Goal: Information Seeking & Learning: Learn about a topic

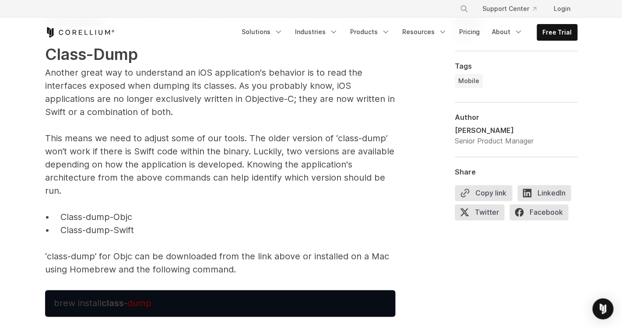
scroll to position [2783, 0]
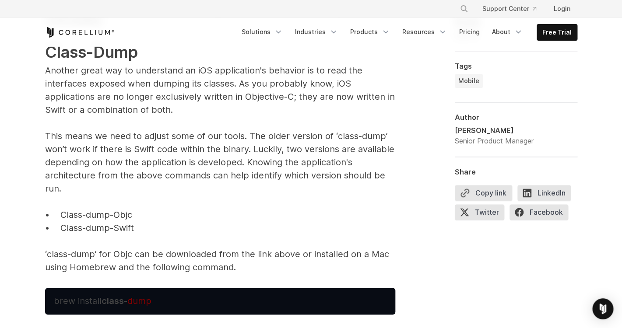
click at [185, 73] on span "Another great way to understand an iOS application's behavior is to read the in…" at bounding box center [220, 90] width 350 height 50
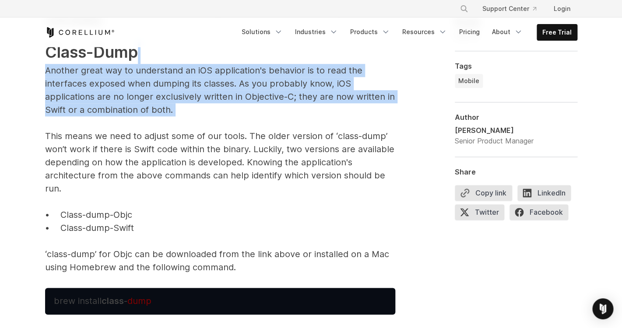
click at [185, 73] on span "Another great way to understand an iOS application's behavior is to read the in…" at bounding box center [220, 90] width 350 height 50
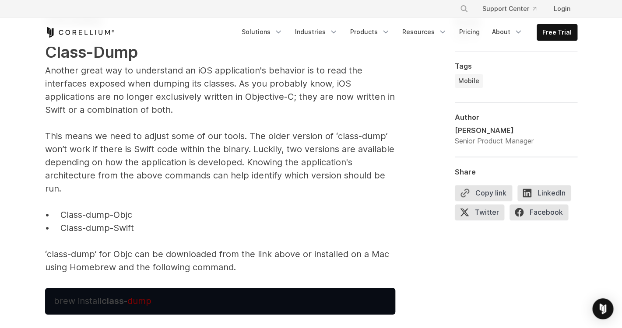
click at [97, 92] on span "Another great way to understand an iOS application's behavior is to read the in…" at bounding box center [220, 90] width 350 height 50
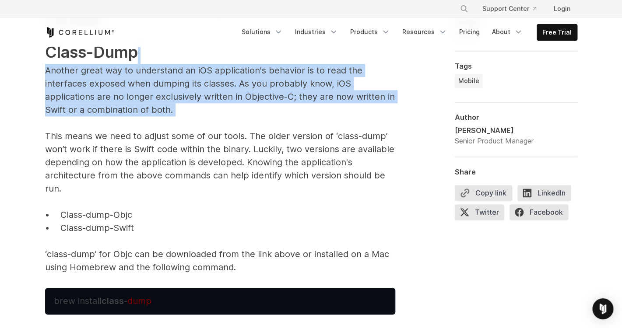
click at [97, 92] on span "Another great way to understand an iOS application's behavior is to read the in…" at bounding box center [220, 90] width 350 height 50
click at [220, 87] on span "Another great way to understand an iOS application's behavior is to read the in…" at bounding box center [220, 90] width 350 height 50
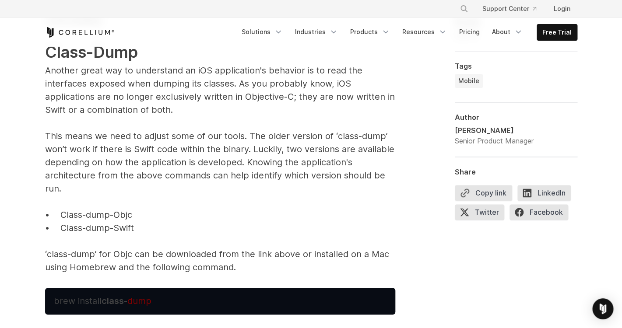
click at [238, 87] on span "Another great way to understand an iOS application's behavior is to read the in…" at bounding box center [220, 90] width 350 height 50
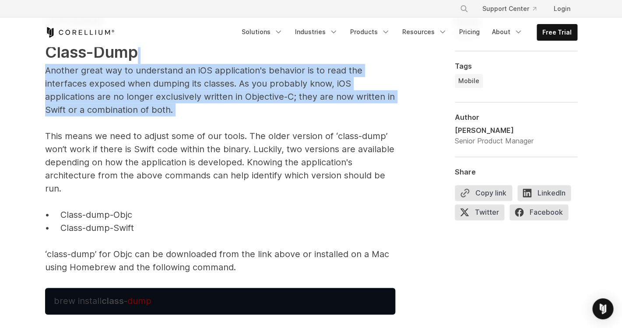
click at [238, 87] on span "Another great way to understand an iOS application's behavior is to read the in…" at bounding box center [220, 90] width 350 height 50
click at [129, 98] on span "Another great way to understand an iOS application's behavior is to read the in…" at bounding box center [220, 90] width 350 height 50
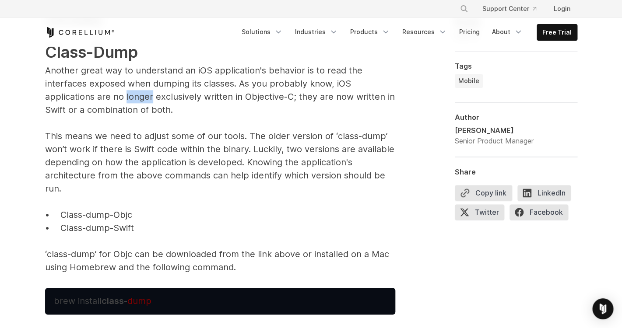
click at [129, 98] on span "Another great way to understand an iOS application's behavior is to read the in…" at bounding box center [220, 90] width 350 height 50
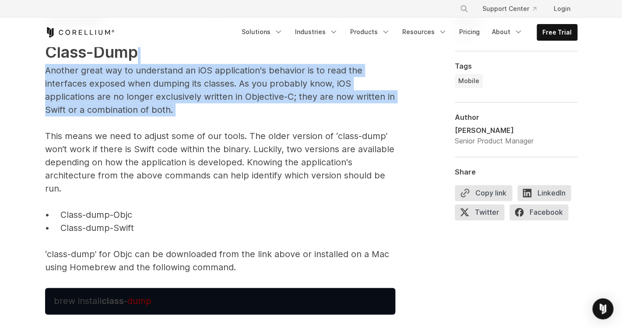
click at [129, 98] on span "Another great way to understand an iOS application's behavior is to read the in…" at bounding box center [220, 90] width 350 height 50
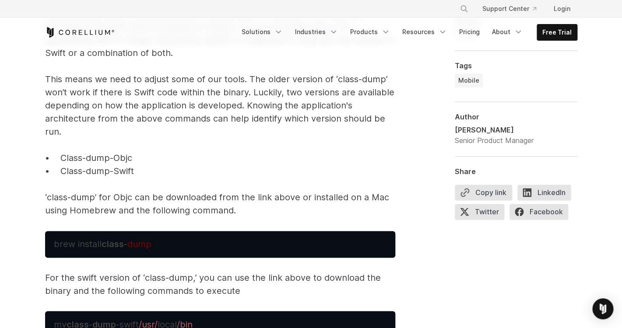
scroll to position [2844, 0]
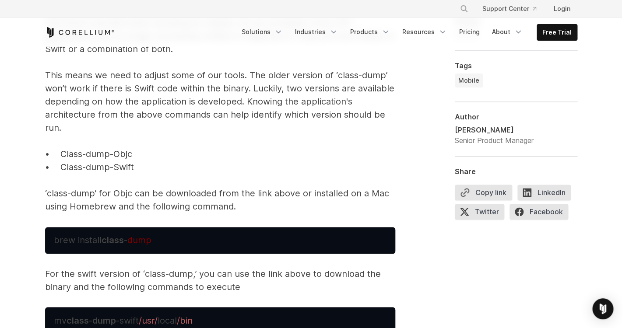
click at [185, 76] on span "This means we need to adjust some of our tools. The older version of ‘class-dum…" at bounding box center [219, 101] width 349 height 63
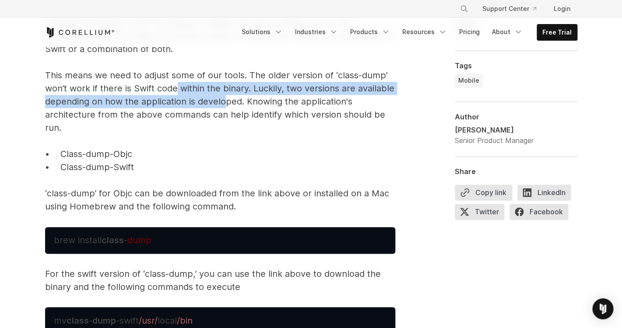
drag, startPoint x: 177, startPoint y: 91, endPoint x: 222, endPoint y: 100, distance: 45.5
click at [222, 100] on span "This means we need to adjust some of our tools. The older version of ‘class-dum…" at bounding box center [219, 101] width 349 height 63
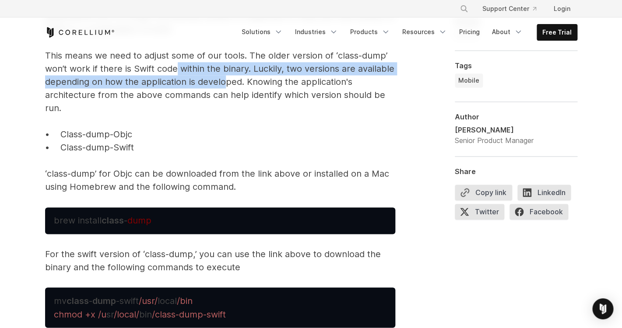
click at [143, 82] on span "This means we need to adjust some of our tools. The older version of ‘class-dum…" at bounding box center [219, 81] width 349 height 63
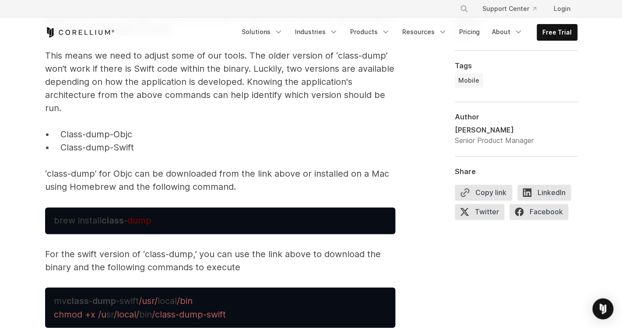
click at [143, 82] on span "This means we need to adjust some of our tools. The older version of ‘class-dum…" at bounding box center [219, 81] width 349 height 63
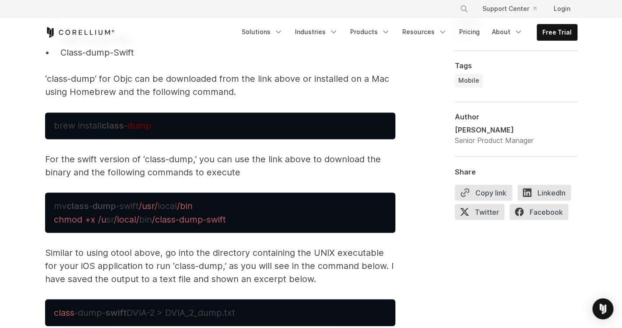
scroll to position [2957, 0]
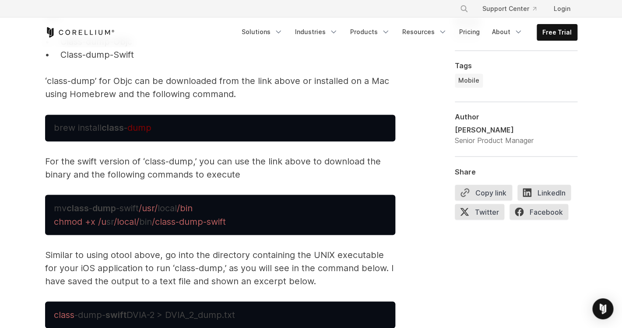
click at [136, 132] on span "dump" at bounding box center [139, 127] width 24 height 10
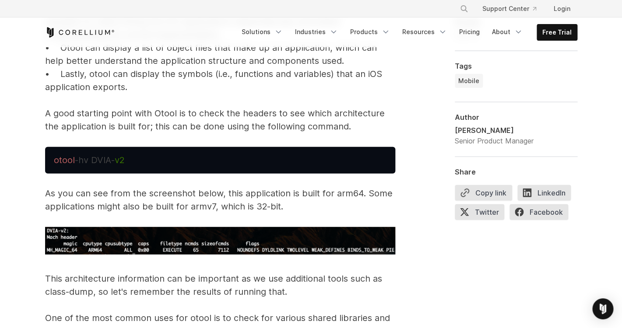
scroll to position [2049, 0]
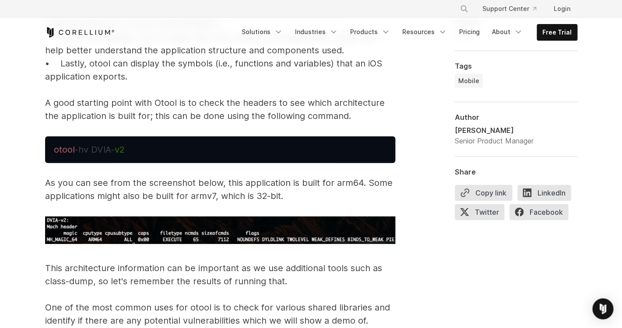
click at [140, 139] on pre "otool -hv DVIA- v2" at bounding box center [220, 149] width 350 height 27
copy pre "otool -hv"
drag, startPoint x: 92, startPoint y: 150, endPoint x: 49, endPoint y: 150, distance: 43.7
click at [49, 150] on pre "otool -hv DVIA- v2" at bounding box center [220, 149] width 350 height 27
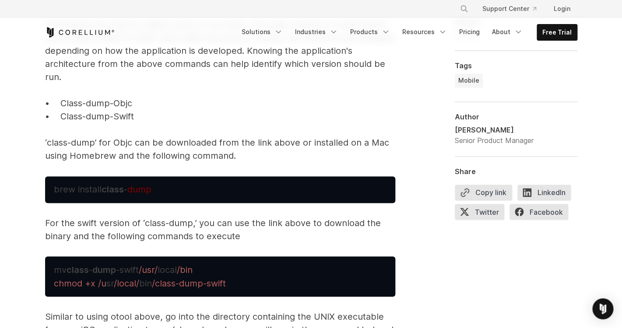
scroll to position [2901, 0]
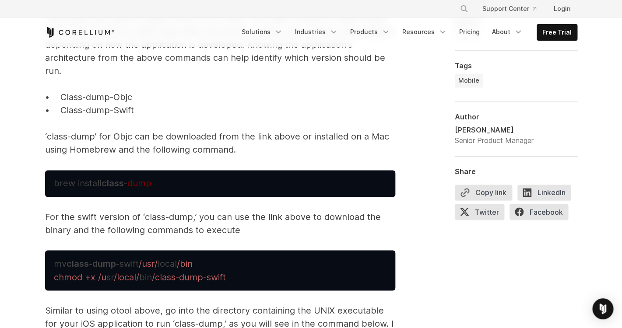
click at [263, 220] on p "For the swift version of ‘class-dump,’ you can use the link above to download t…" at bounding box center [220, 223] width 350 height 26
click at [239, 216] on p "For the swift version of ‘class-dump,’ you can use the link above to download t…" at bounding box center [220, 223] width 350 height 26
click at [101, 230] on p "For the swift version of ‘class-dump,’ you can use the link above to download t…" at bounding box center [220, 223] width 350 height 26
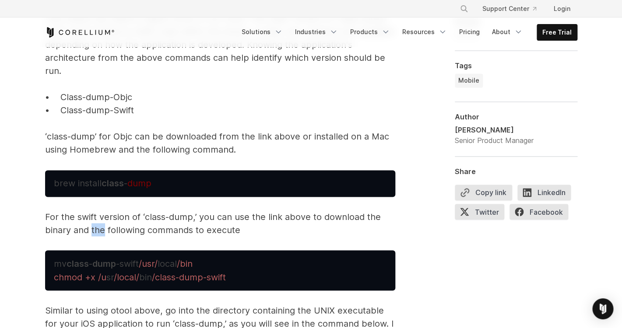
click at [101, 230] on p "For the swift version of ‘class-dump,’ you can use the link above to download t…" at bounding box center [220, 223] width 350 height 26
click at [187, 234] on p "For the swift version of ‘class-dump,’ you can use the link above to download t…" at bounding box center [220, 223] width 350 height 26
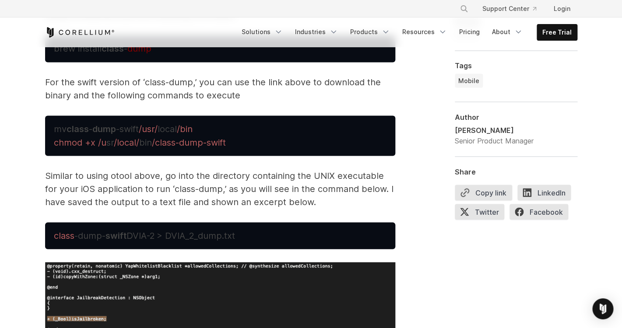
scroll to position [3038, 0]
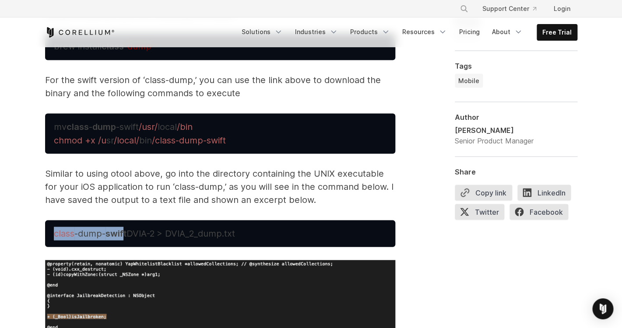
drag, startPoint x: 55, startPoint y: 234, endPoint x: 126, endPoint y: 233, distance: 70.9
click at [126, 233] on span "class -dump- swift DVIA-2 > DVIA_2_dump.txt" at bounding box center [144, 233] width 181 height 10
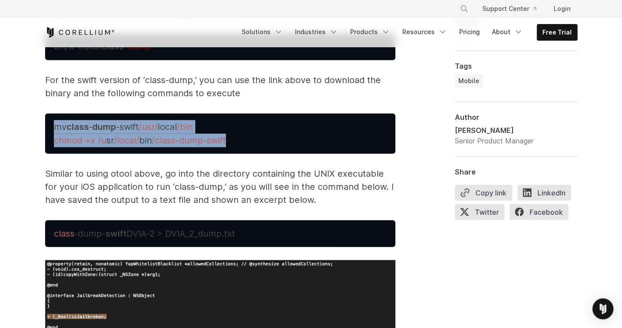
copy span "mv class - dump -swift /usr/ local /bin chmod +x /u sr /local/ bin /class-dump-…"
drag, startPoint x: 52, startPoint y: 127, endPoint x: 239, endPoint y: 144, distance: 188.0
click at [239, 144] on pre "mv class - dump -swift /usr/ local /bin chmod +x /u sr /local/ bin /class-dump-…" at bounding box center [220, 133] width 350 height 40
click at [196, 210] on div "Reverse Engineering iOS Apps iOS applications are distributed as compiled binar…" at bounding box center [220, 247] width 350 height 5328
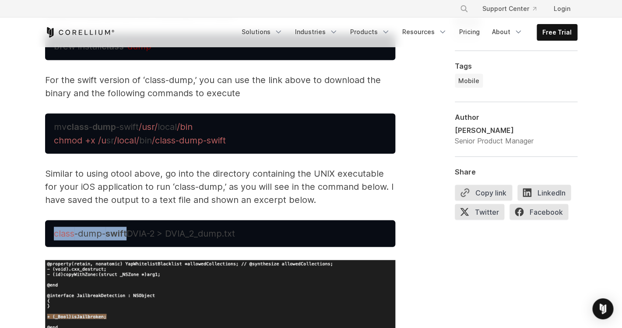
copy span "class -dump- swift"
drag, startPoint x: 52, startPoint y: 233, endPoint x: 128, endPoint y: 231, distance: 76.6
click at [128, 231] on pre "class -dump- swift DVIA-2 > DVIA_2_dump.txt" at bounding box center [220, 233] width 350 height 27
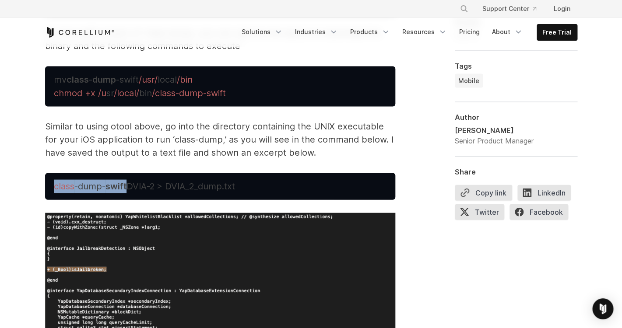
scroll to position [3089, 0]
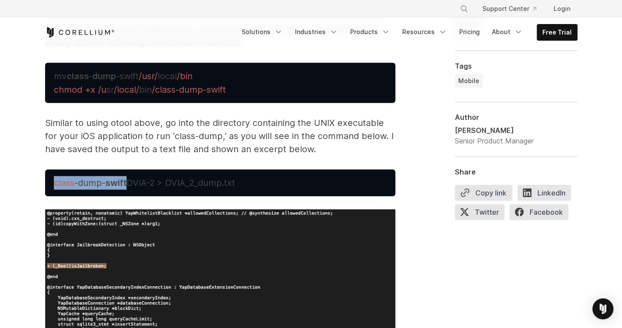
copy span "class -dump- swift"
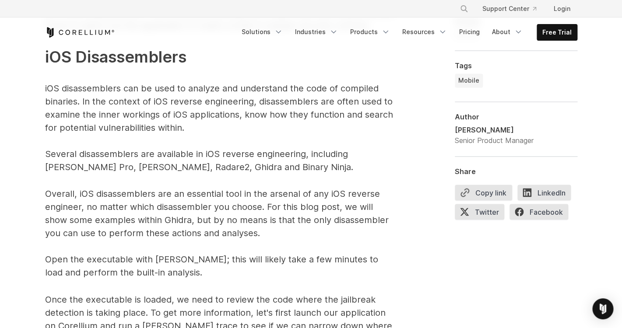
scroll to position [4178, 0]
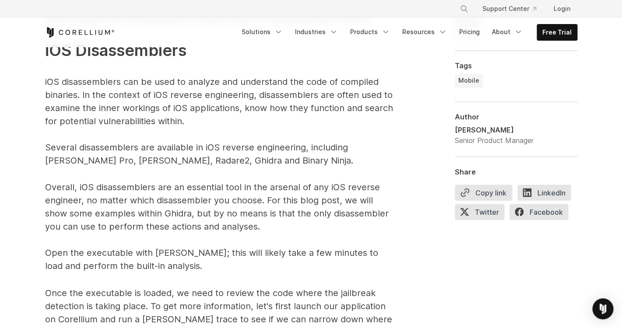
click at [192, 83] on p "The above command, as an example, will search for the word “jail” within the DV…" at bounding box center [220, 2] width 350 height 539
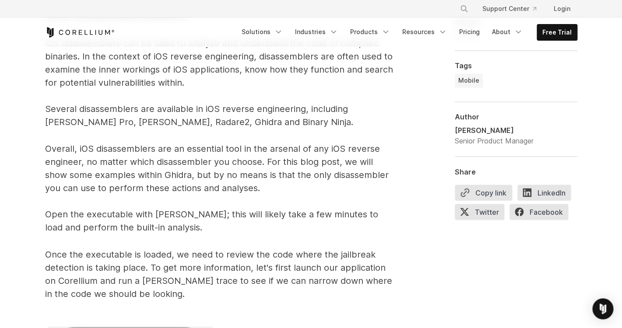
scroll to position [4198, 0]
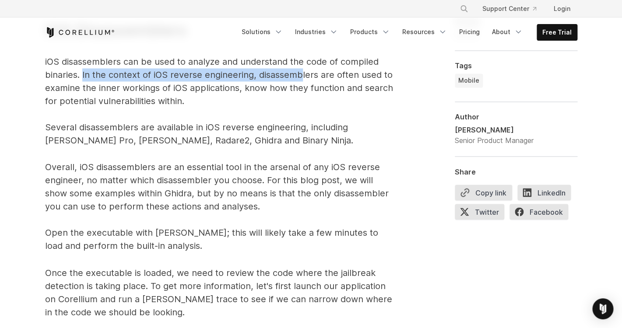
drag, startPoint x: 81, startPoint y: 75, endPoint x: 301, endPoint y: 80, distance: 220.1
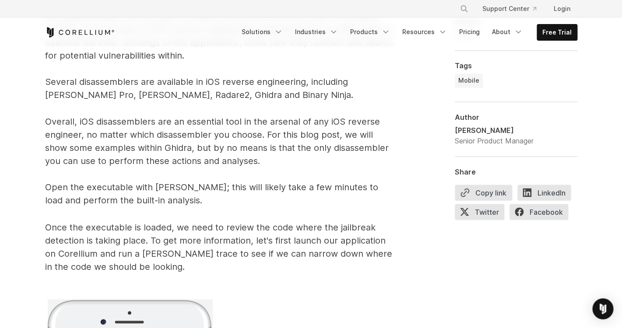
scroll to position [4248, 0]
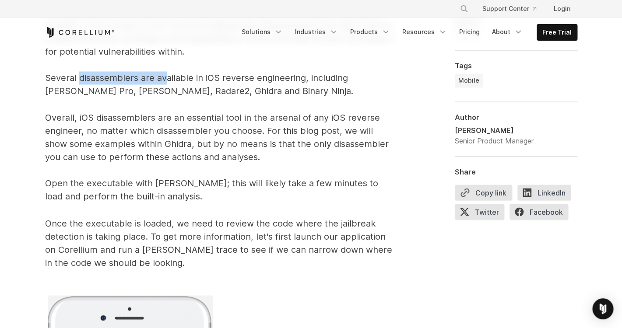
drag, startPoint x: 77, startPoint y: 79, endPoint x: 163, endPoint y: 73, distance: 85.5
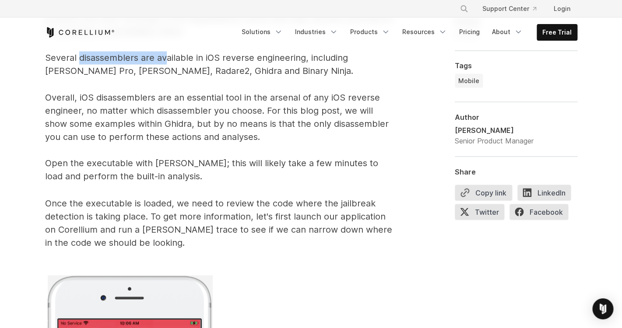
scroll to position [4269, 0]
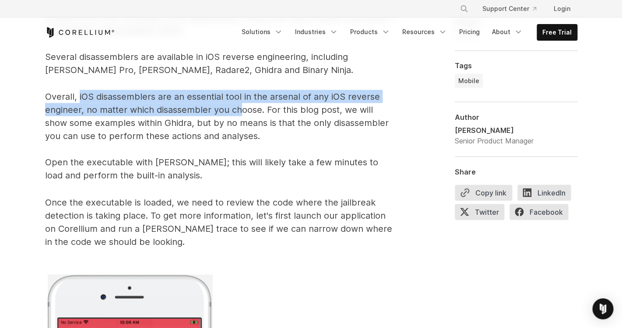
drag, startPoint x: 79, startPoint y: 98, endPoint x: 238, endPoint y: 107, distance: 159.1
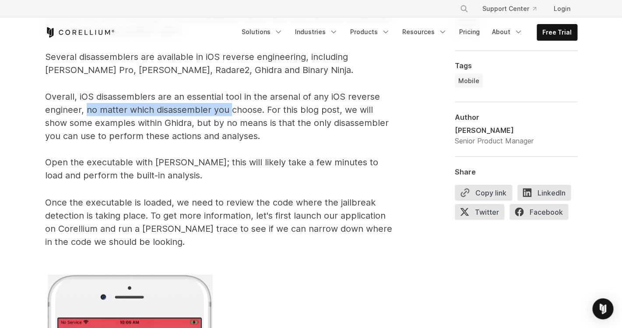
drag, startPoint x: 86, startPoint y: 115, endPoint x: 230, endPoint y: 113, distance: 144.4
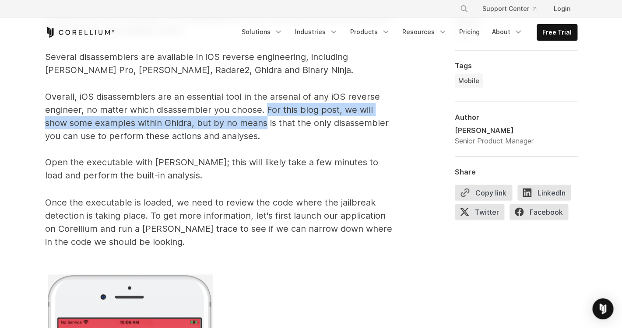
drag, startPoint x: 264, startPoint y: 111, endPoint x: 238, endPoint y: 127, distance: 30.7
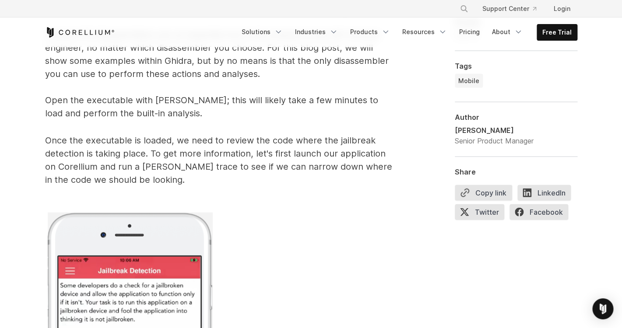
scroll to position [4332, 0]
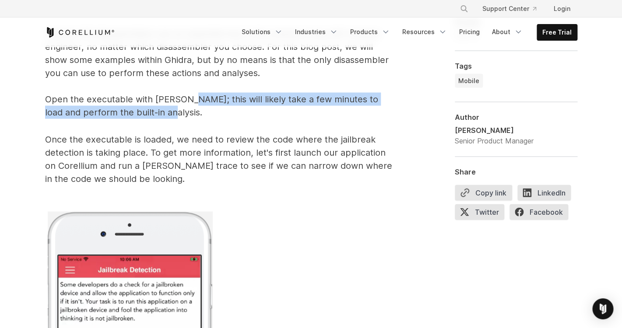
drag, startPoint x: 185, startPoint y: 99, endPoint x: 170, endPoint y: 119, distance: 25.4
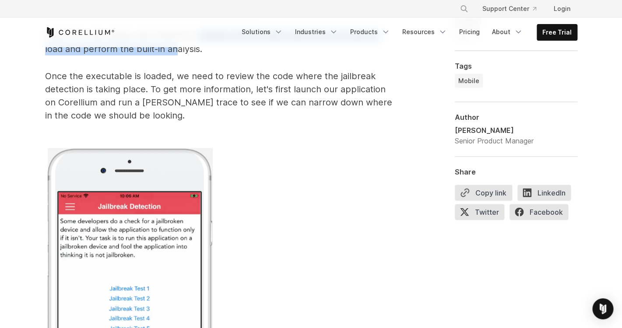
scroll to position [4394, 0]
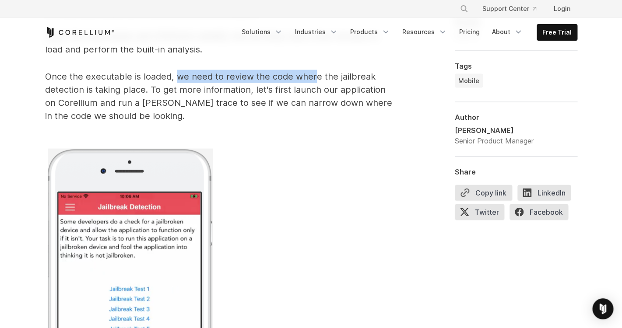
drag, startPoint x: 176, startPoint y: 77, endPoint x: 314, endPoint y: 81, distance: 137.8
click at [314, 81] on span "Once the executable is loaded, we need to review the code where the jailbreak d…" at bounding box center [218, 96] width 347 height 50
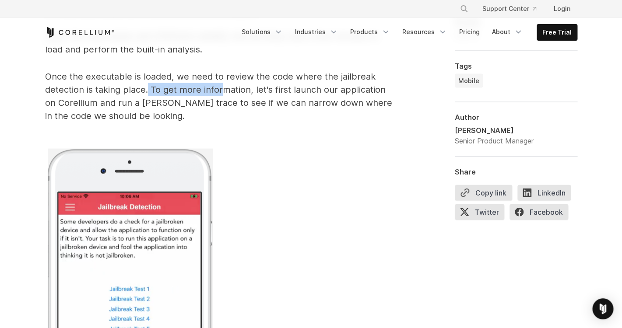
drag, startPoint x: 149, startPoint y: 91, endPoint x: 223, endPoint y: 93, distance: 74.4
click at [223, 93] on span "Once the executable is loaded, we need to review the code where the jailbreak d…" at bounding box center [218, 96] width 347 height 50
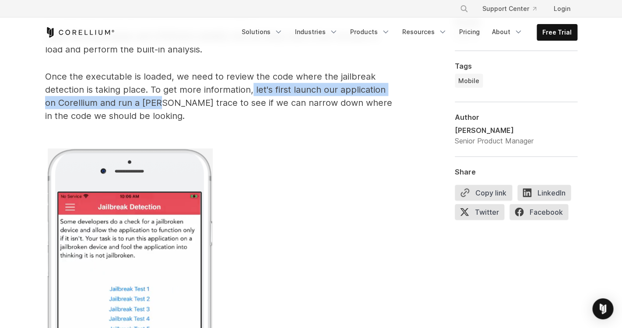
drag, startPoint x: 253, startPoint y: 90, endPoint x: 156, endPoint y: 107, distance: 98.7
click at [156, 107] on span "Once the executable is loaded, we need to review the code where the jailbreak d…" at bounding box center [218, 96] width 347 height 50
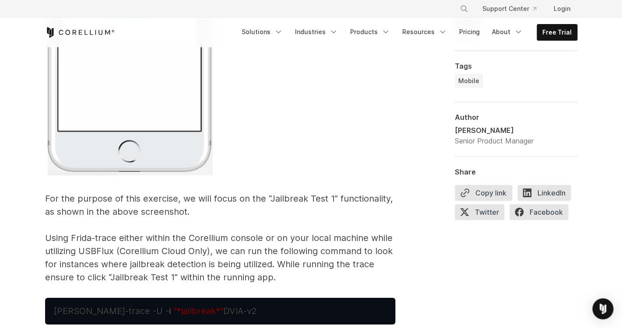
scroll to position [4710, 0]
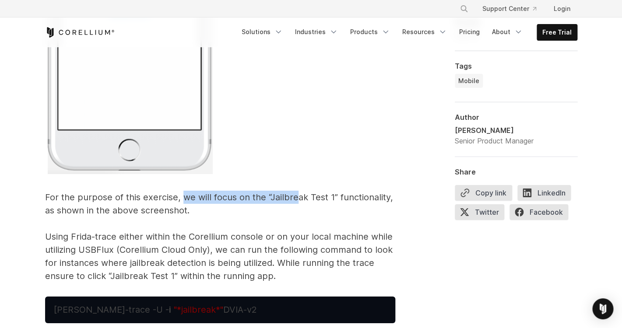
drag, startPoint x: 182, startPoint y: 198, endPoint x: 294, endPoint y: 197, distance: 112.9
click at [294, 197] on p "Once the executable is loaded, we need to review the code where the jailbreak d…" at bounding box center [220, 18] width 350 height 528
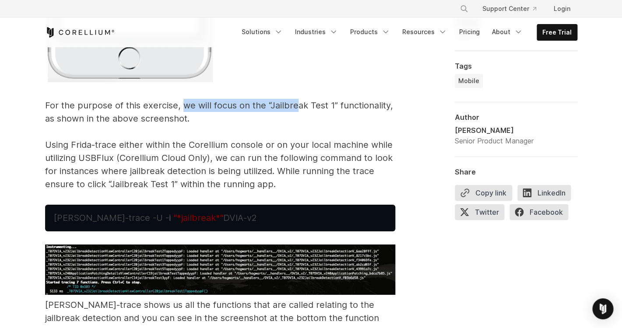
scroll to position [4809, 0]
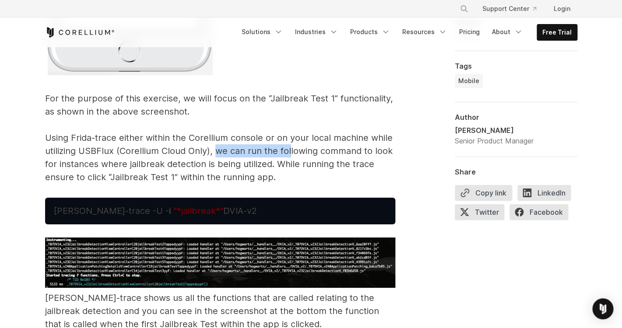
drag, startPoint x: 213, startPoint y: 151, endPoint x: 289, endPoint y: 150, distance: 75.7
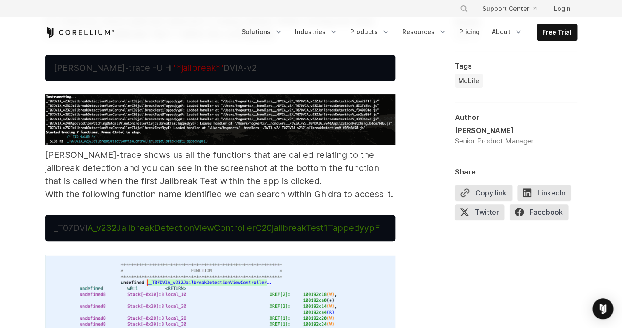
scroll to position [4963, 0]
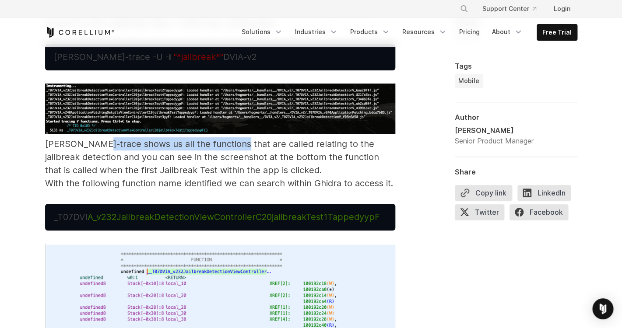
drag, startPoint x: 93, startPoint y: 147, endPoint x: 231, endPoint y: 144, distance: 138.7
click at [231, 144] on p "[PERSON_NAME]-trace shows us all the functions that are called relating to the …" at bounding box center [220, 137] width 350 height 106
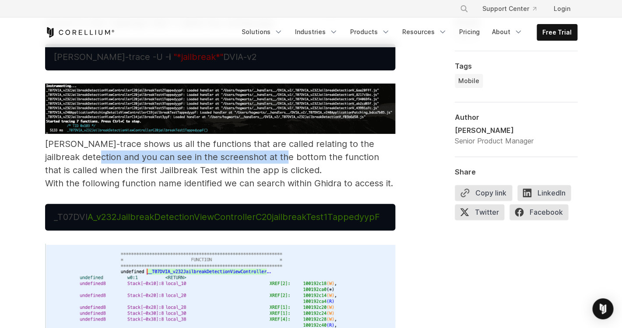
drag, startPoint x: 94, startPoint y: 157, endPoint x: 287, endPoint y: 156, distance: 192.5
click at [287, 156] on p "[PERSON_NAME]-trace shows us all the functions that are called relating to the …" at bounding box center [220, 137] width 350 height 106
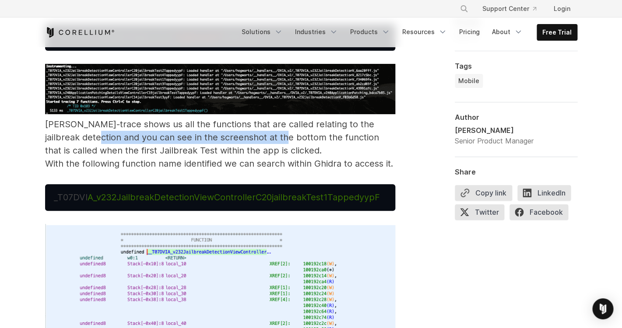
scroll to position [4988, 0]
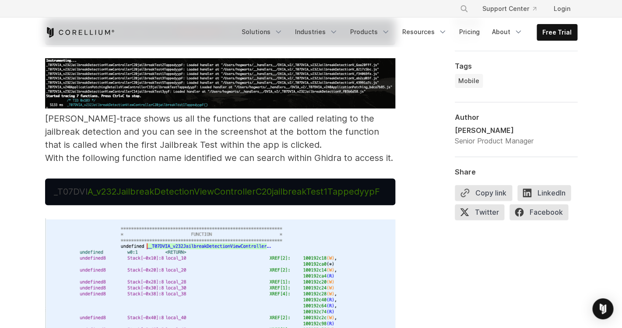
click at [148, 148] on p "[PERSON_NAME]-trace shows us all the functions that are called relating to the …" at bounding box center [220, 111] width 350 height 106
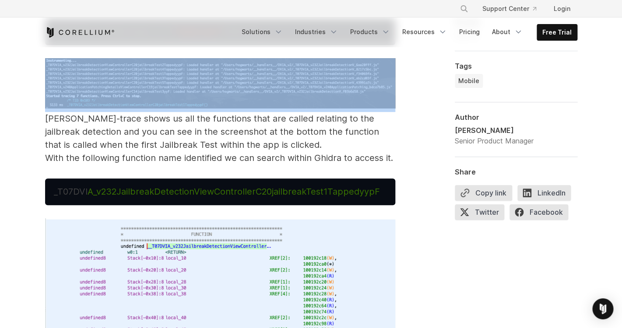
click at [148, 148] on p "[PERSON_NAME]-trace shows us all the functions that are called relating to the …" at bounding box center [220, 111] width 350 height 106
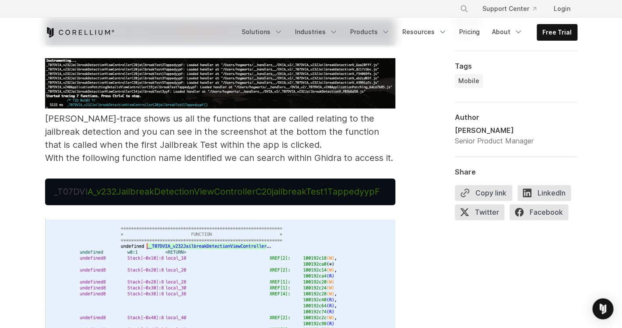
click at [97, 163] on p "[PERSON_NAME]-trace shows us all the functions that are called relating to the …" at bounding box center [220, 111] width 350 height 106
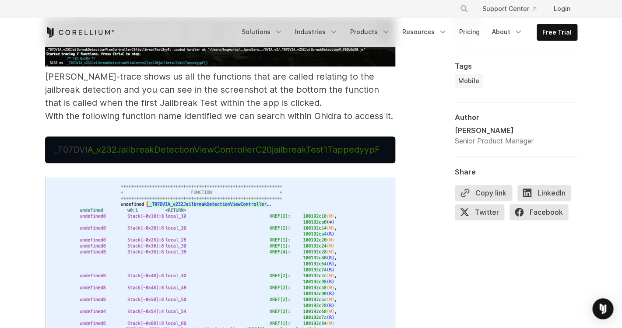
scroll to position [5033, 0]
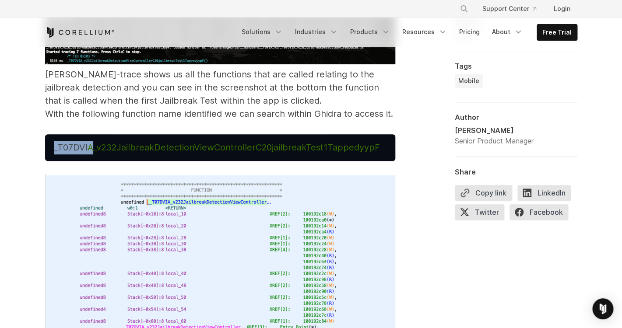
drag, startPoint x: 91, startPoint y: 150, endPoint x: 208, endPoint y: 136, distance: 117.6
click at [208, 136] on pre "_T07DVI A_v232JailbreakDetectionViewControllerC20jailbreakTest1TappedyypF" at bounding box center [220, 147] width 350 height 27
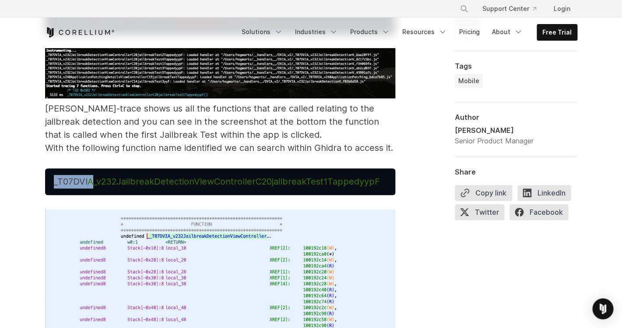
scroll to position [4999, 0]
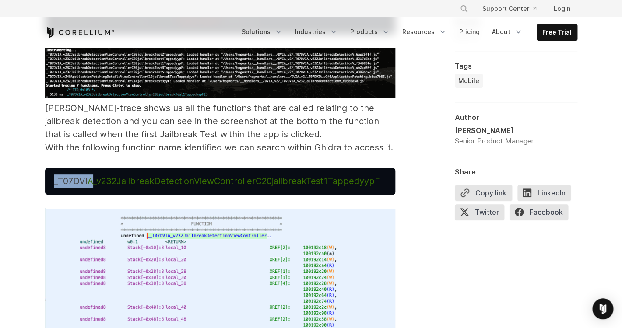
click at [183, 130] on p "[PERSON_NAME]-trace shows us all the functions that are called relating to the …" at bounding box center [220, 101] width 350 height 106
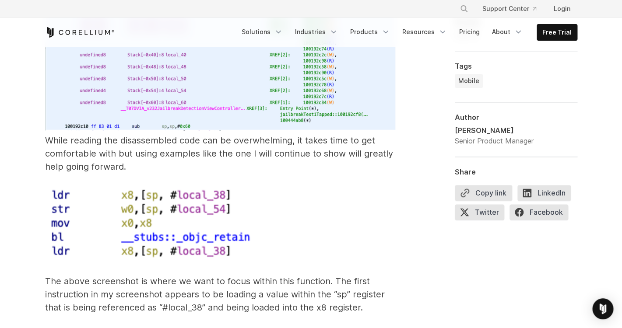
scroll to position [5257, 0]
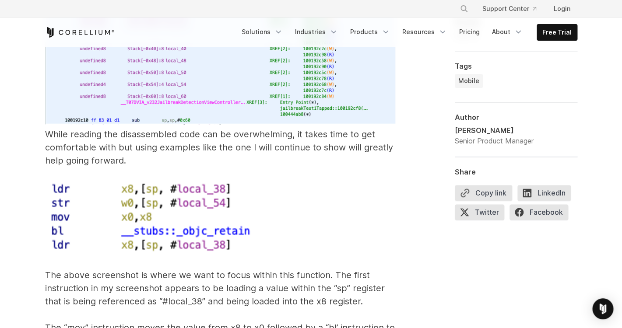
click at [214, 135] on p "While reading the disassembled code can be overwhelming, it takes time to get c…" at bounding box center [220, 253] width 350 height 608
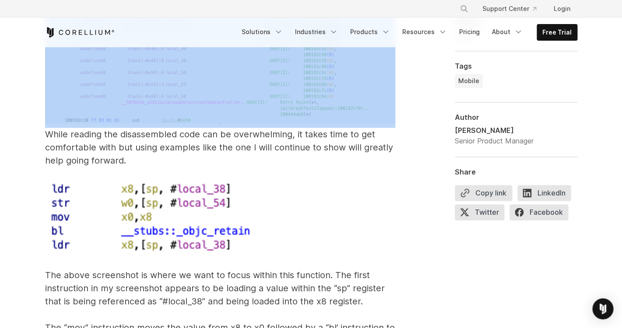
click at [214, 135] on p "While reading the disassembled code can be overwhelming, it takes time to get c…" at bounding box center [220, 253] width 350 height 608
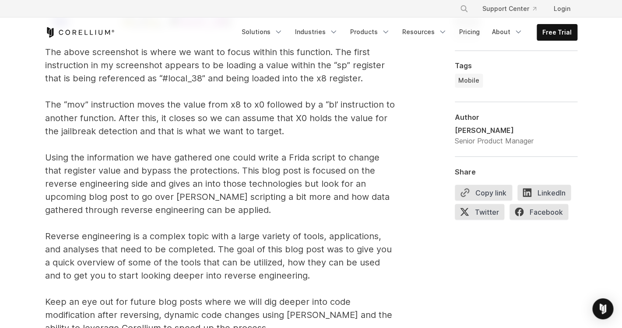
scroll to position [5481, 0]
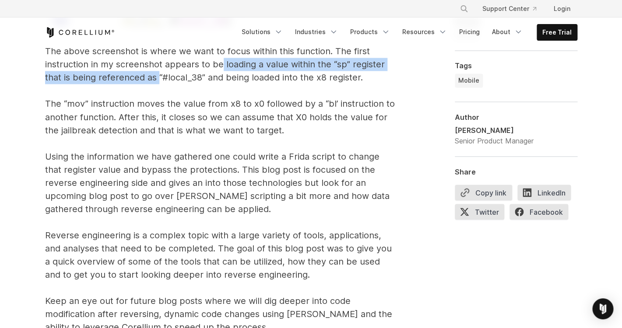
drag, startPoint x: 157, startPoint y: 80, endPoint x: 220, endPoint y: 70, distance: 63.8
click at [220, 70] on p "While reading the disassembled code can be overwhelming, it takes time to get c…" at bounding box center [220, 29] width 350 height 608
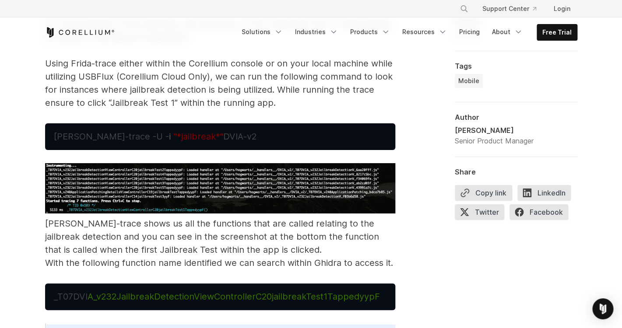
scroll to position [4880, 0]
